Goal: Task Accomplishment & Management: Use online tool/utility

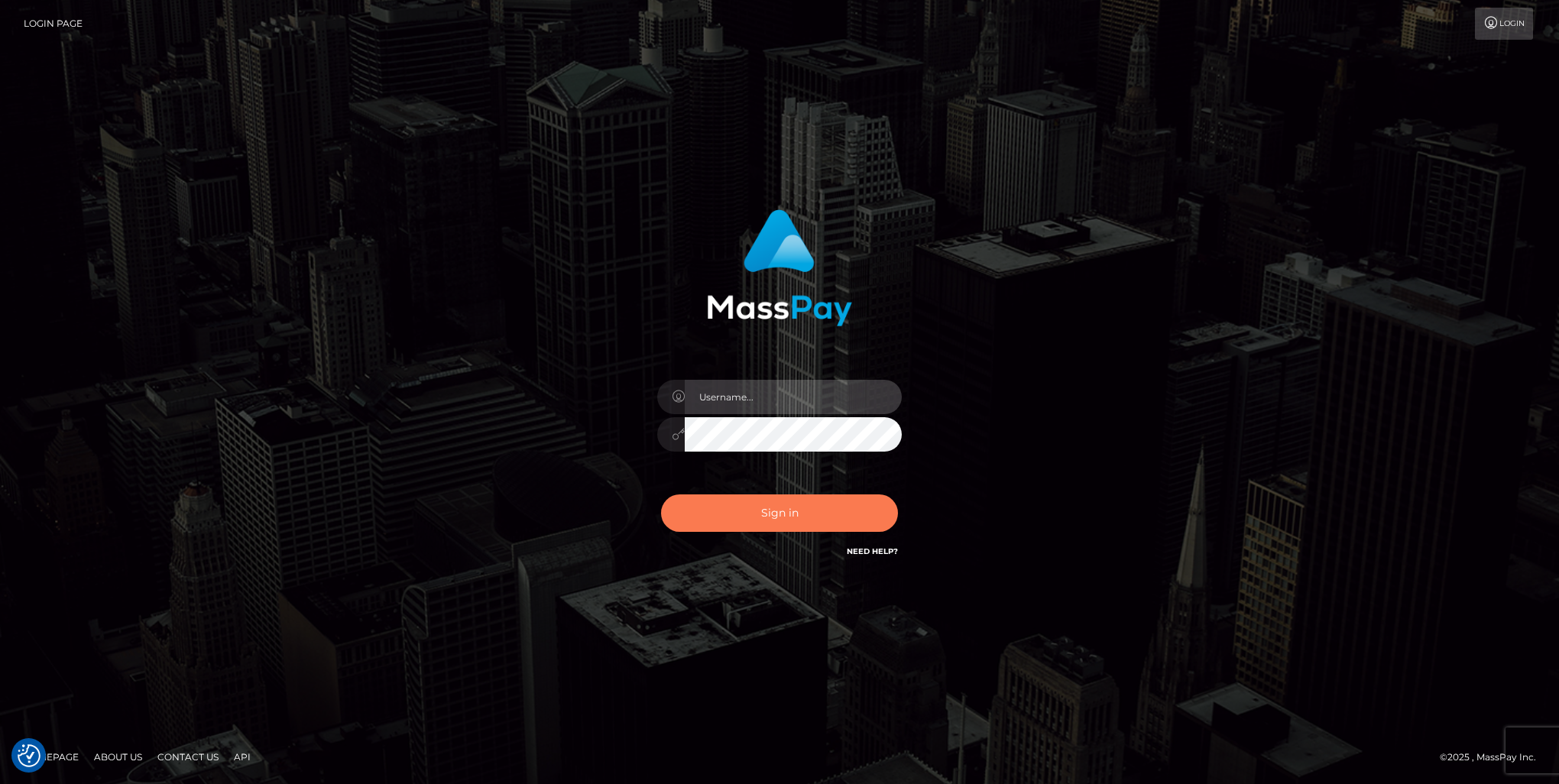
type input "nikki.bashford"
click at [774, 516] on button "Sign in" at bounding box center [780, 513] width 237 height 38
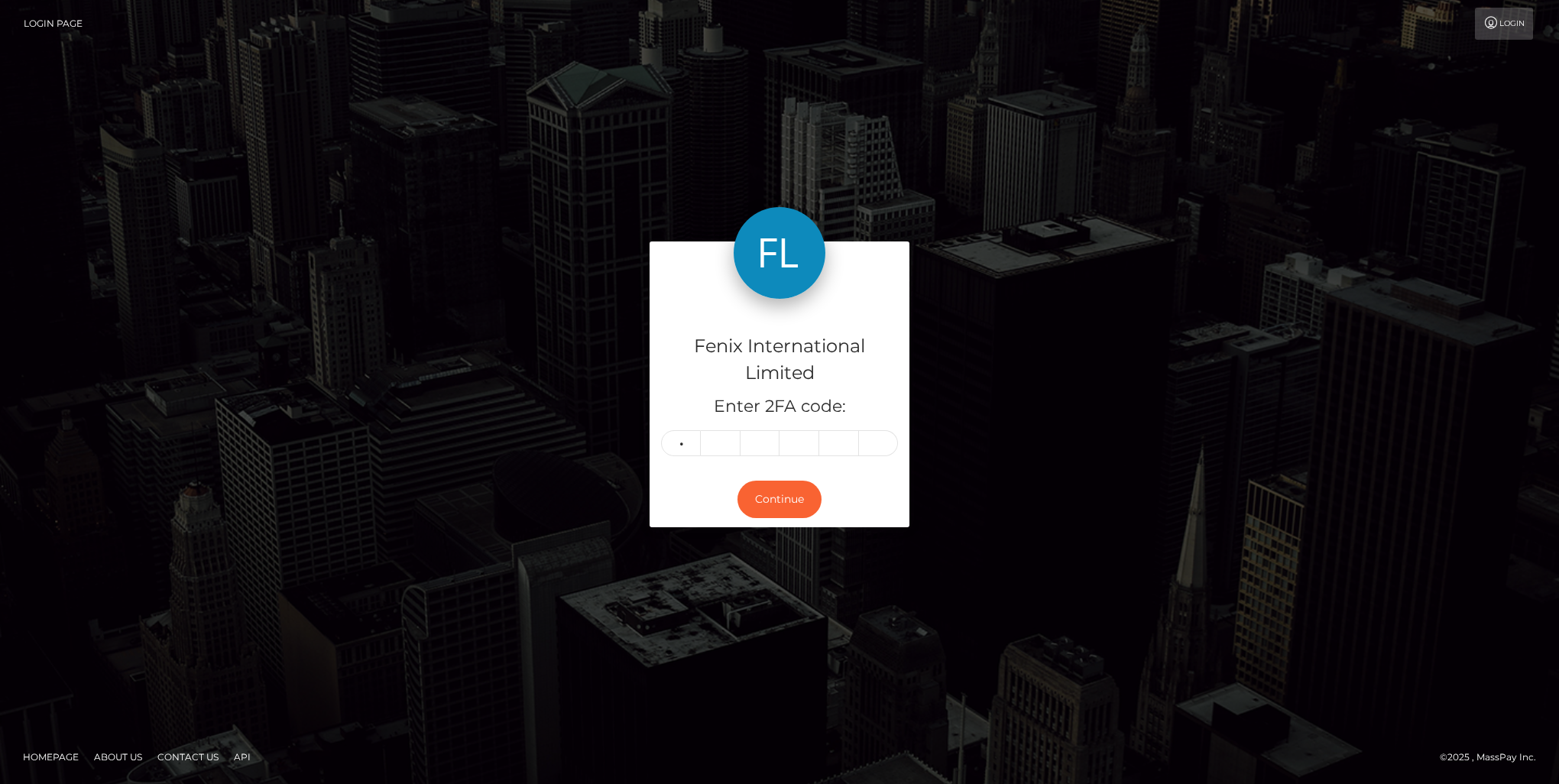
type input "7"
type input "3"
type input "1"
type input "0"
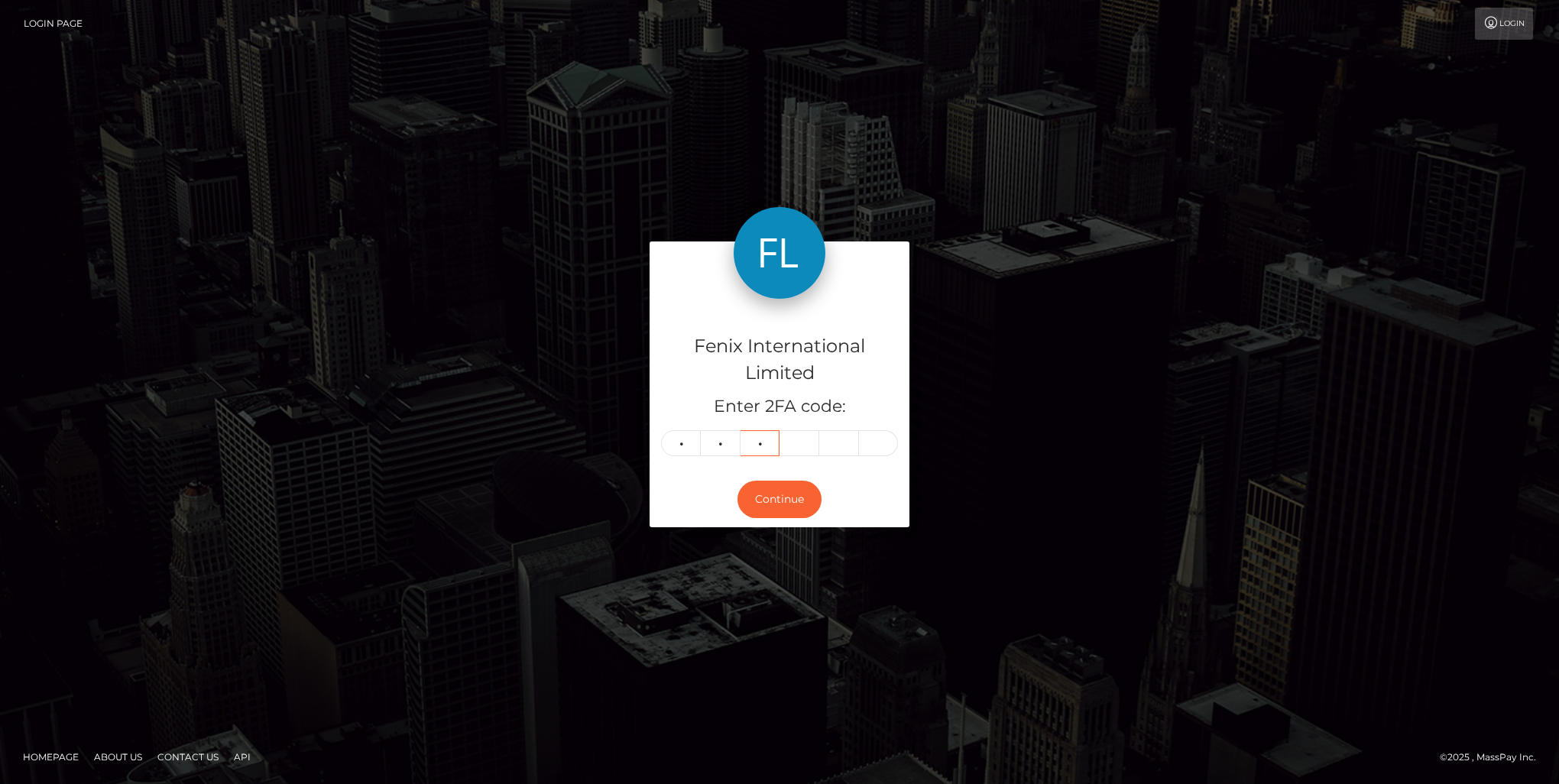
type input "7"
type input "3"
type input "4"
type input "6"
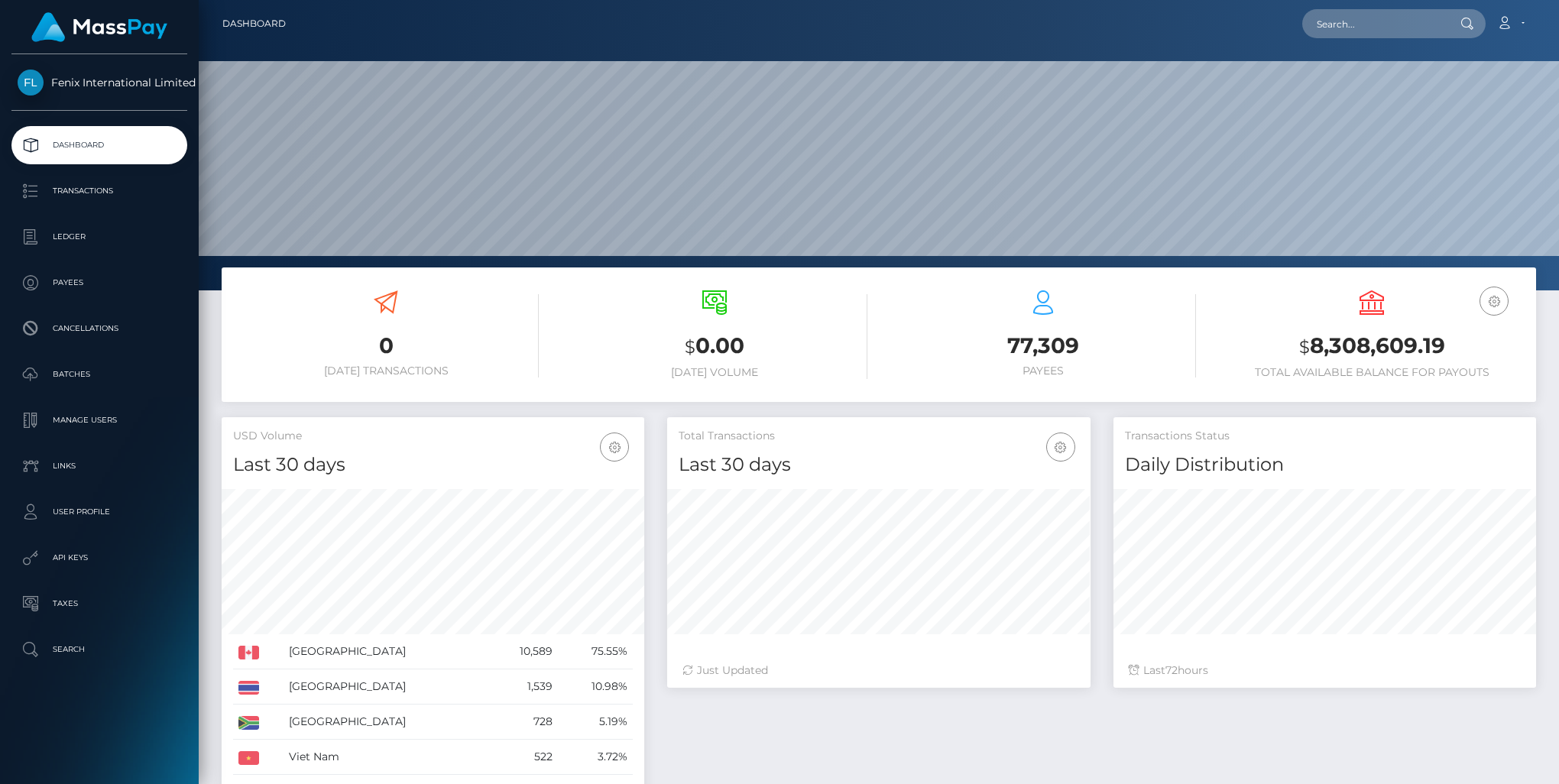
scroll to position [271, 422]
click at [75, 377] on p "Batches" at bounding box center [99, 374] width 164 height 23
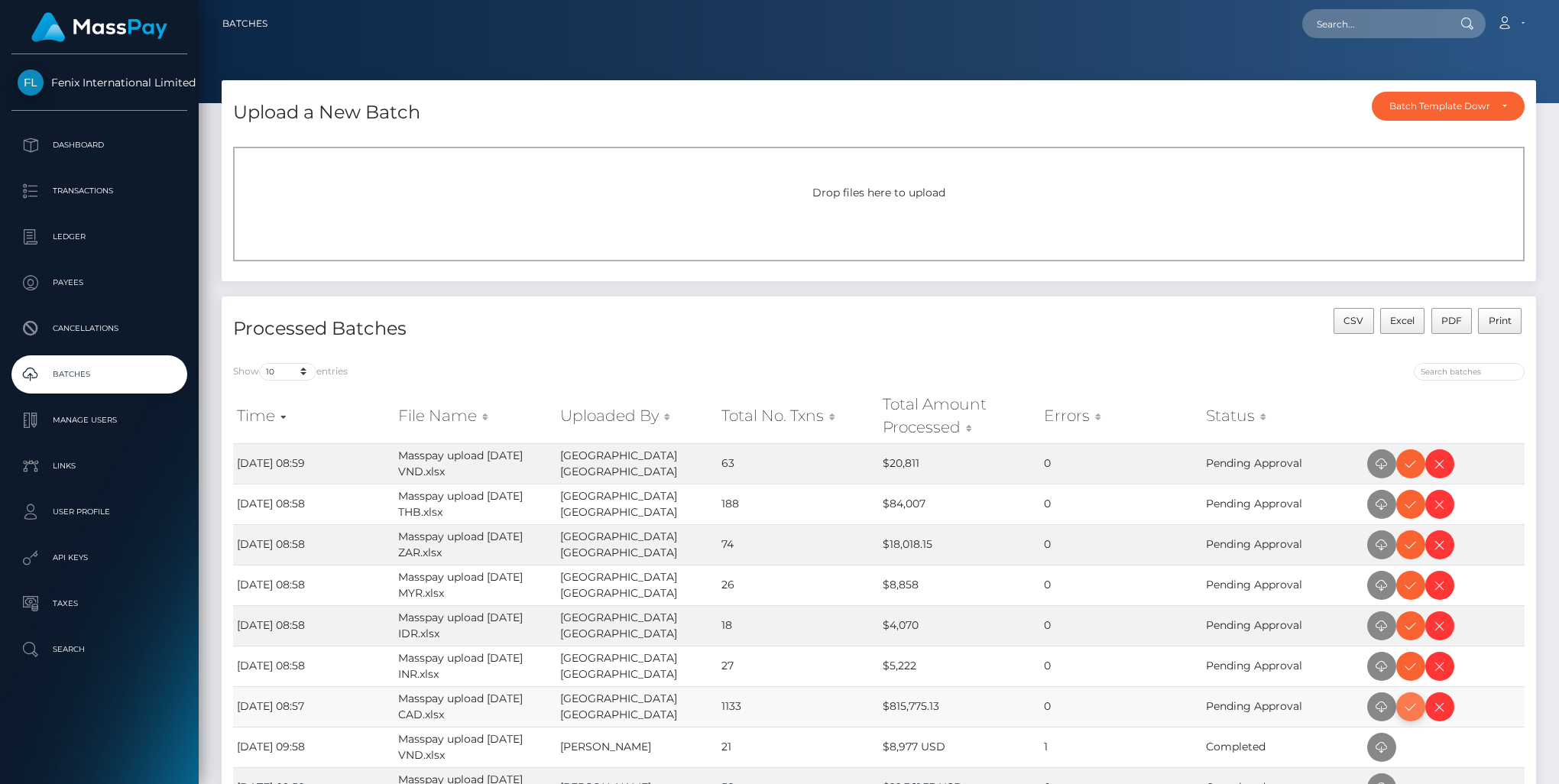
click at [1409, 705] on icon at bounding box center [1411, 707] width 18 height 19
click at [1410, 669] on icon at bounding box center [1411, 666] width 18 height 19
click at [1410, 625] on icon at bounding box center [1411, 626] width 18 height 19
click at [1412, 585] on icon at bounding box center [1411, 585] width 18 height 19
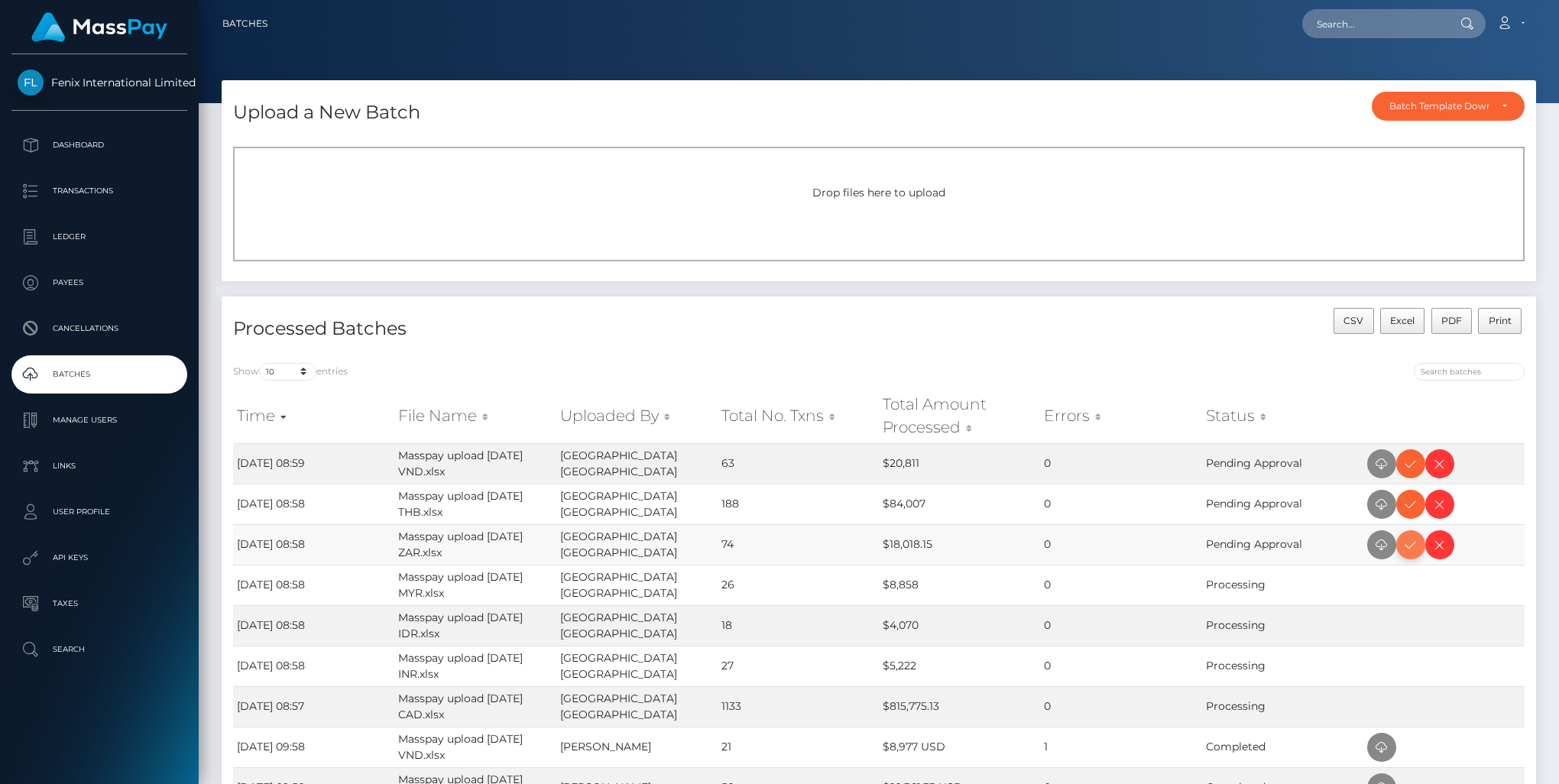
click at [1410, 552] on icon at bounding box center [1411, 545] width 18 height 19
click at [1409, 500] on icon at bounding box center [1411, 504] width 18 height 19
click at [1413, 468] on icon at bounding box center [1411, 464] width 18 height 19
